Goal: Communication & Community: Participate in discussion

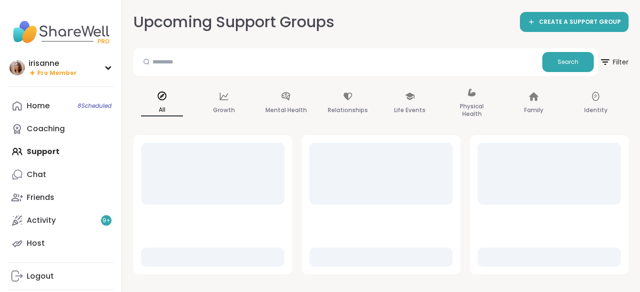
click at [59, 152] on div "Home 8 Scheduled Coaching Support Chat Friends Activity 9 + Host" at bounding box center [61, 174] width 106 height 160
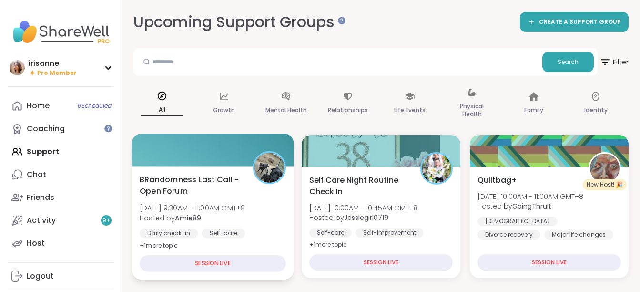
click at [197, 167] on div "BRandomness Last Call - Open Forum [DATE] 9:30AM - 11:00AM GMT+8 Hosted by Amie…" at bounding box center [213, 222] width 162 height 113
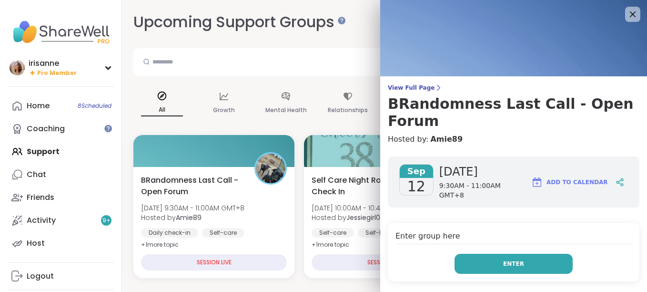
click at [504, 259] on span "Enter" at bounding box center [513, 263] width 21 height 9
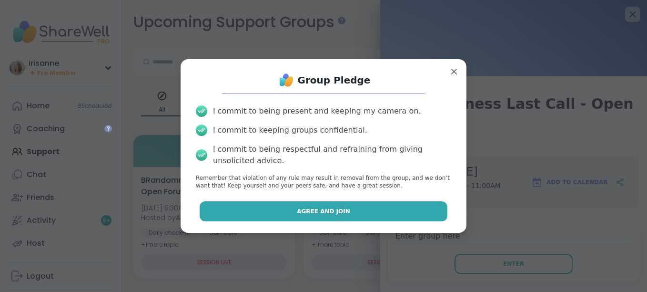
click at [360, 210] on button "Agree and Join" at bounding box center [324, 211] width 248 height 20
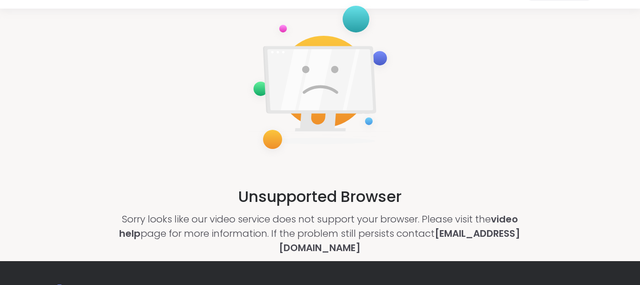
scroll to position [48, 0]
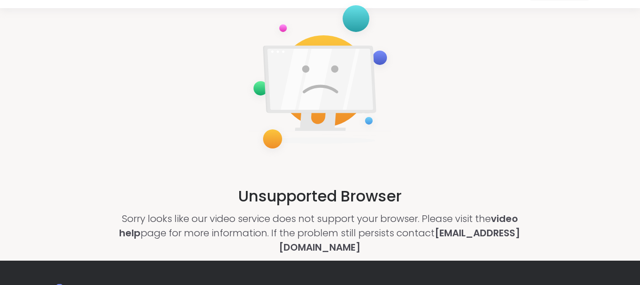
click at [173, 42] on div "Unsupported Browser Sorry looks like our video service does not support your br…" at bounding box center [320, 126] width 640 height 237
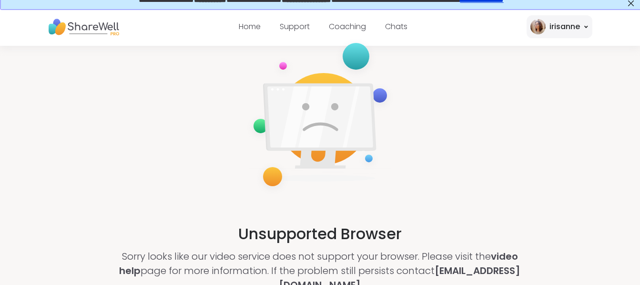
scroll to position [0, 0]
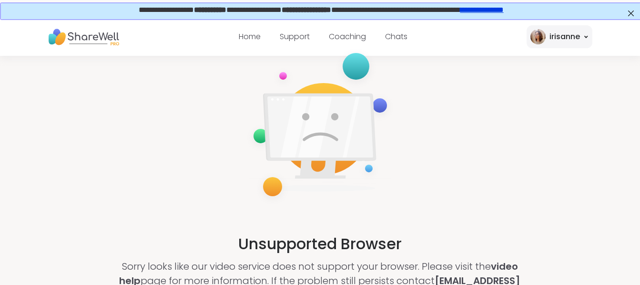
click at [67, 37] on img at bounding box center [83, 37] width 71 height 26
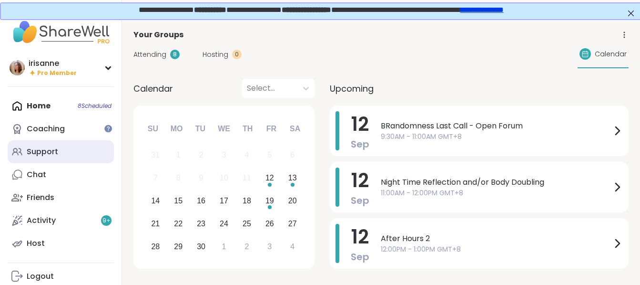
click at [61, 144] on link "Support" at bounding box center [61, 151] width 106 height 23
